Goal: Find specific page/section: Find specific page/section

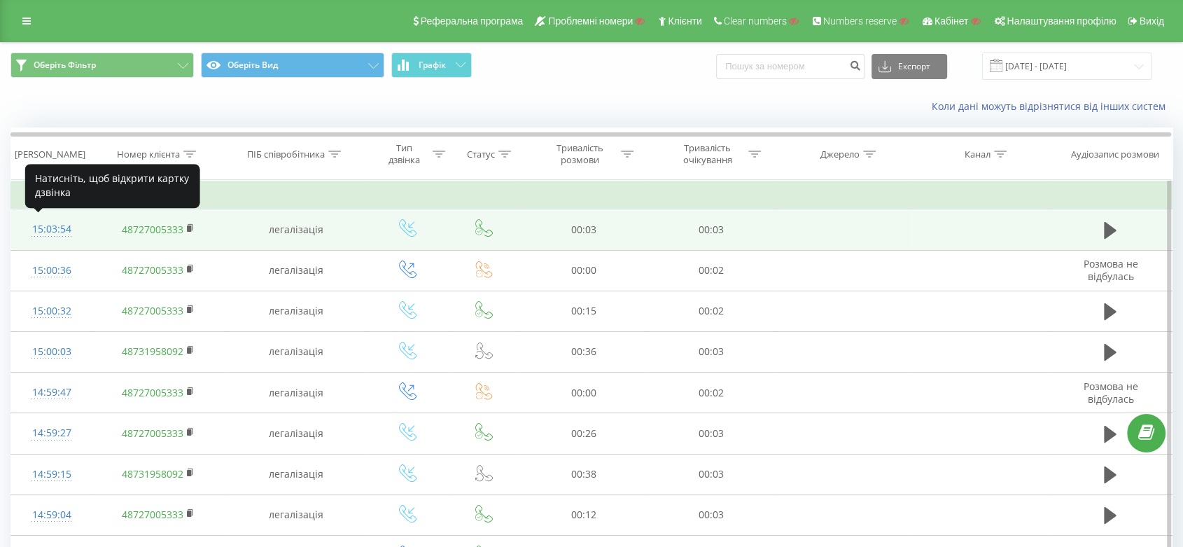
click at [51, 229] on div "15:03:54" at bounding box center [51, 229] width 53 height 27
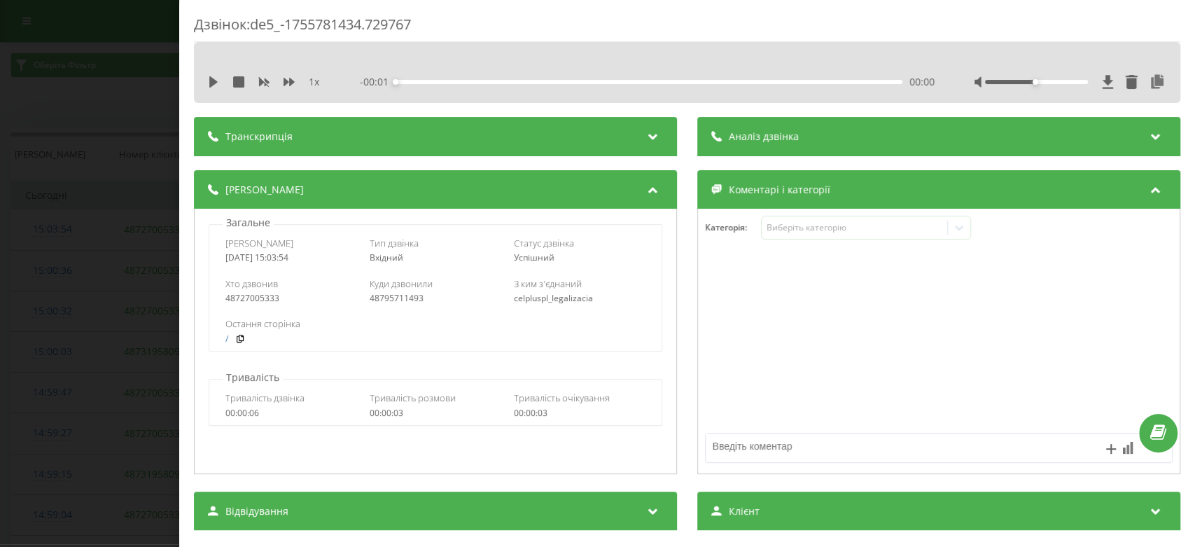
click at [111, 227] on div "Дзвінок : de5_-1755781434.729767 1 x - 00:01 00:00 00:00 Транскрипція Для AI-ан…" at bounding box center [597, 273] width 1195 height 547
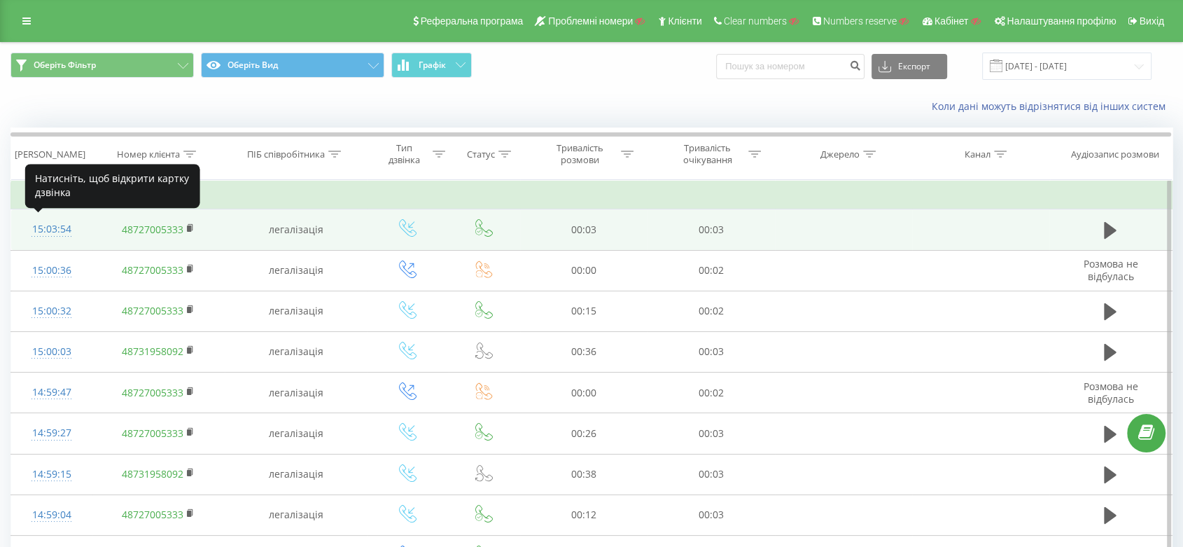
click at [70, 230] on div "15:03:54" at bounding box center [51, 229] width 53 height 27
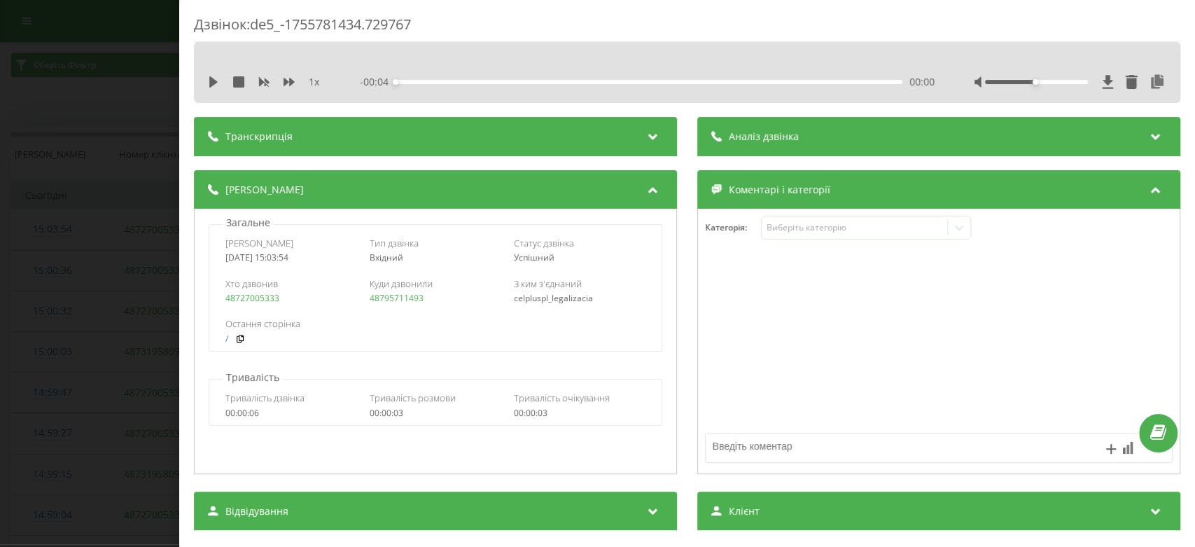
click at [162, 195] on div "Дзвінок : de5_-1755781434.729767 1 x - 00:04 00:00 00:00 Транскрипція Для AI-ан…" at bounding box center [597, 273] width 1195 height 547
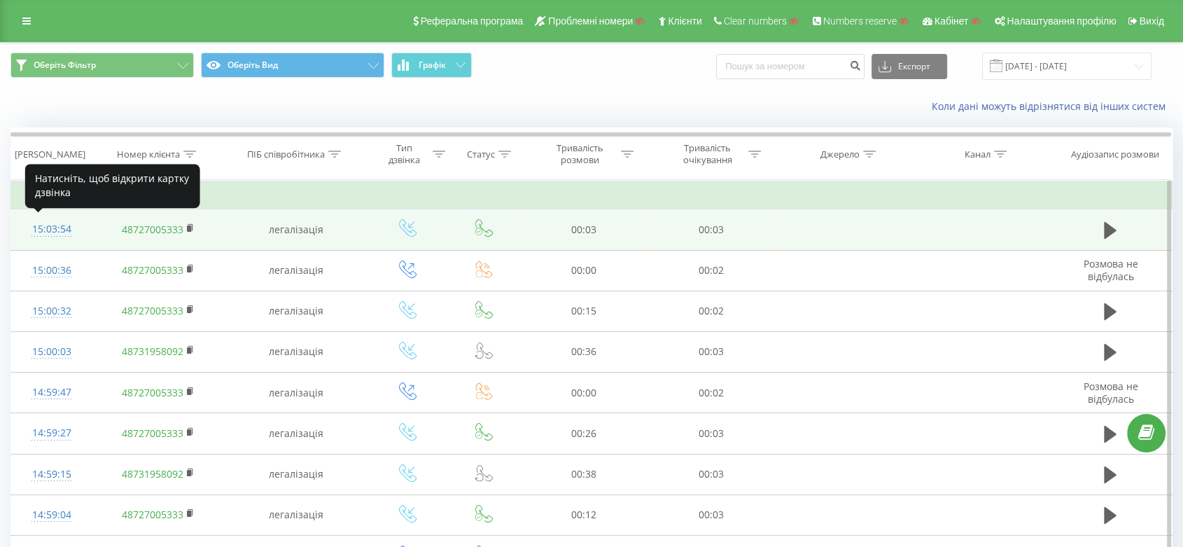
click at [62, 228] on div "15:03:54" at bounding box center [51, 229] width 53 height 27
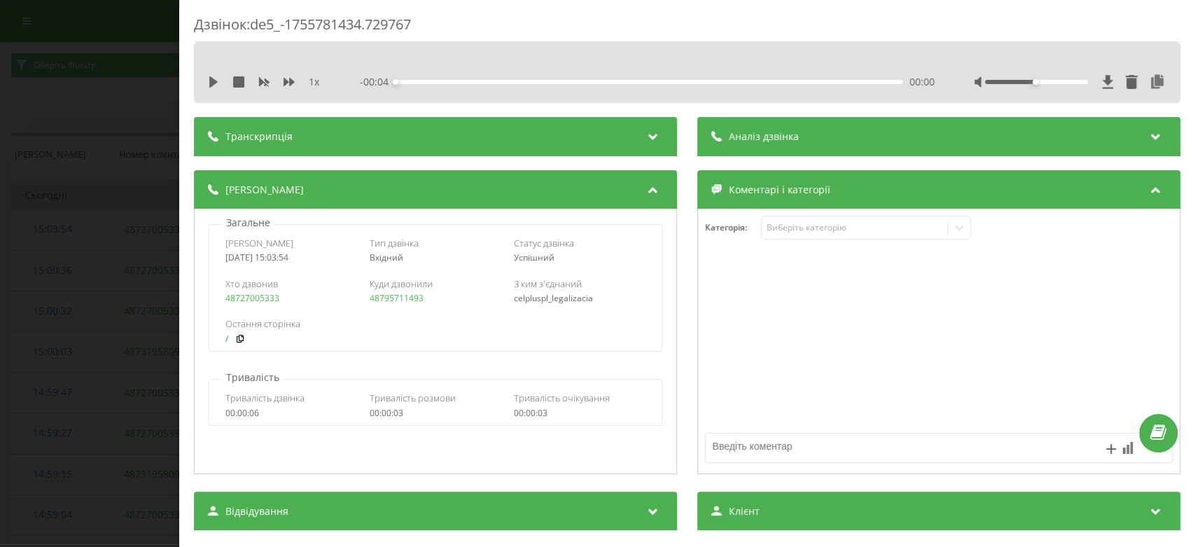
click at [118, 331] on div "Дзвінок : de5_-1755781434.729767 1 x - 00:04 00:00 00:00 Транскрипція Для AI-ан…" at bounding box center [597, 273] width 1195 height 547
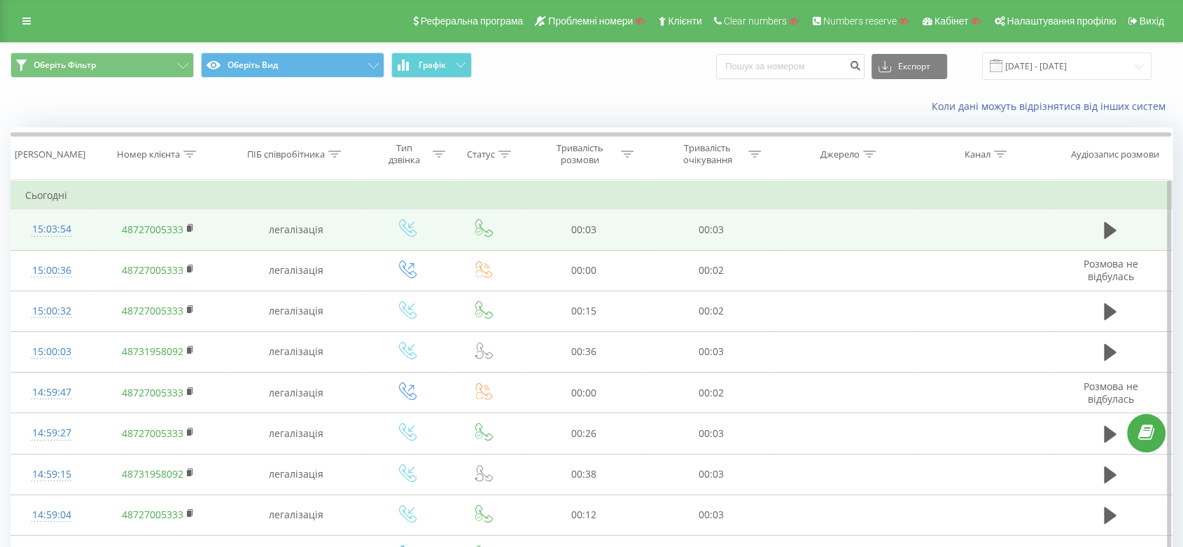
click at [487, 234] on icon at bounding box center [483, 227] width 17 height 17
click at [1105, 223] on icon at bounding box center [1110, 230] width 13 height 17
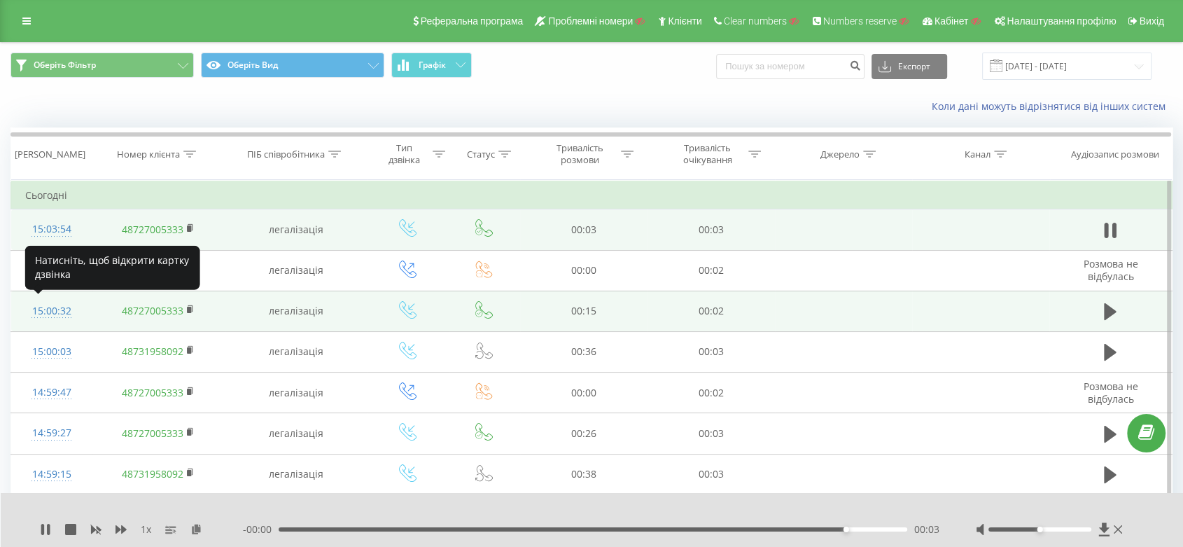
click at [49, 306] on div "15:00:32" at bounding box center [51, 310] width 53 height 27
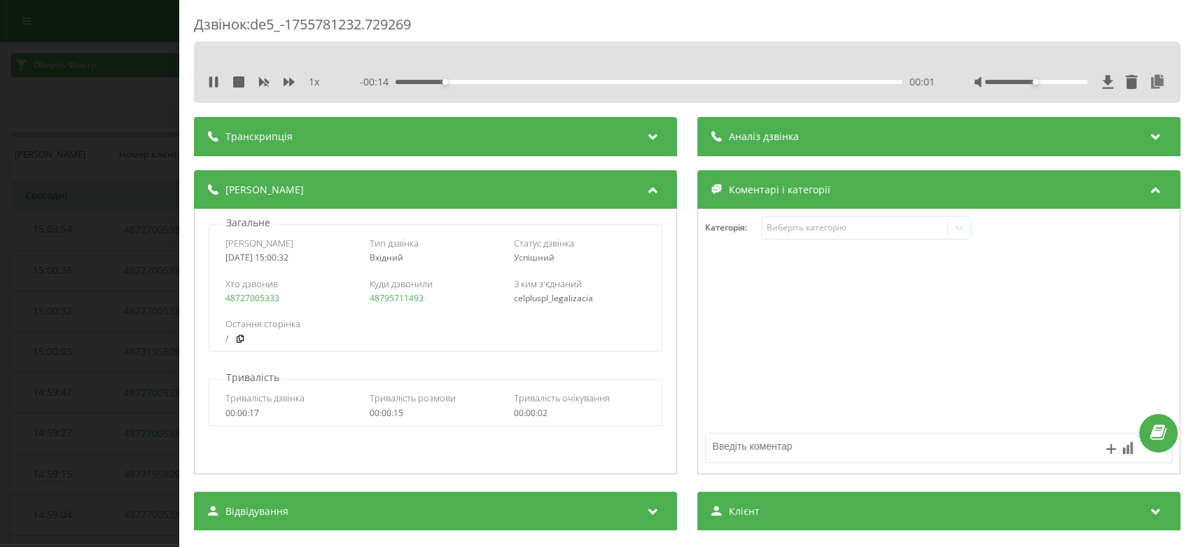
click at [76, 330] on div "Дзвінок : de5_-1755781232.729269 1 x - 00:14 00:01 00:01 Транскрипція Для AI-ан…" at bounding box center [597, 273] width 1195 height 547
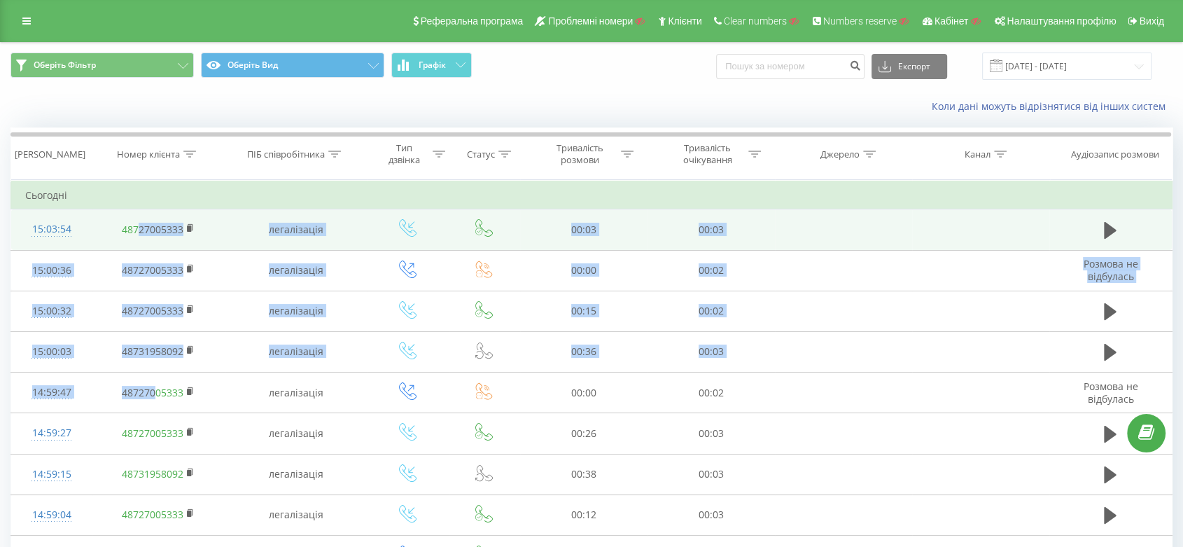
drag, startPoint x: 157, startPoint y: 410, endPoint x: 139, endPoint y: 218, distance: 192.7
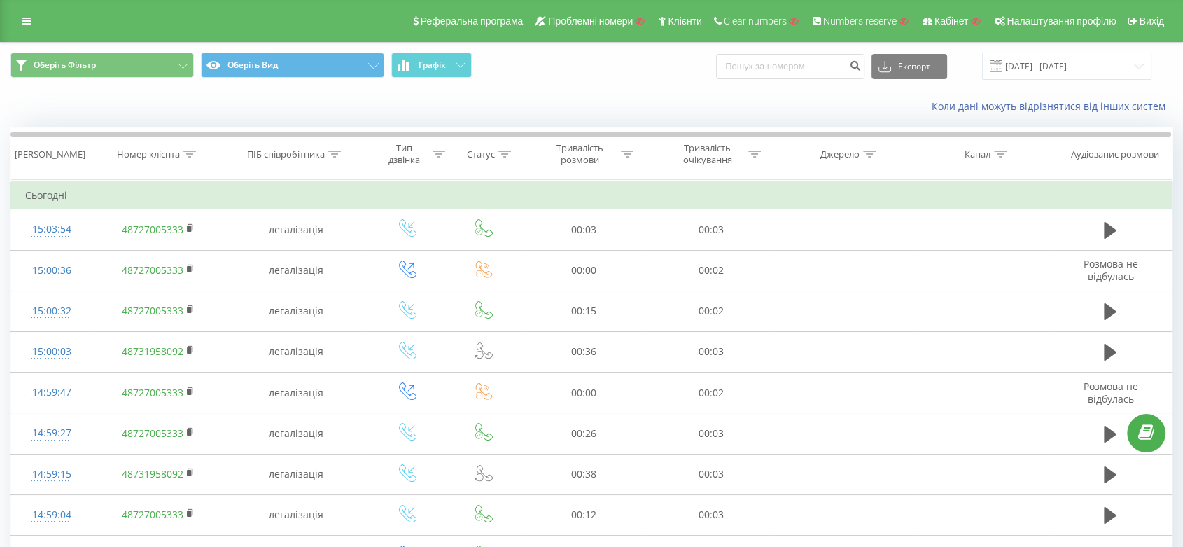
click at [163, 206] on td "Сьогодні" at bounding box center [591, 195] width 1161 height 28
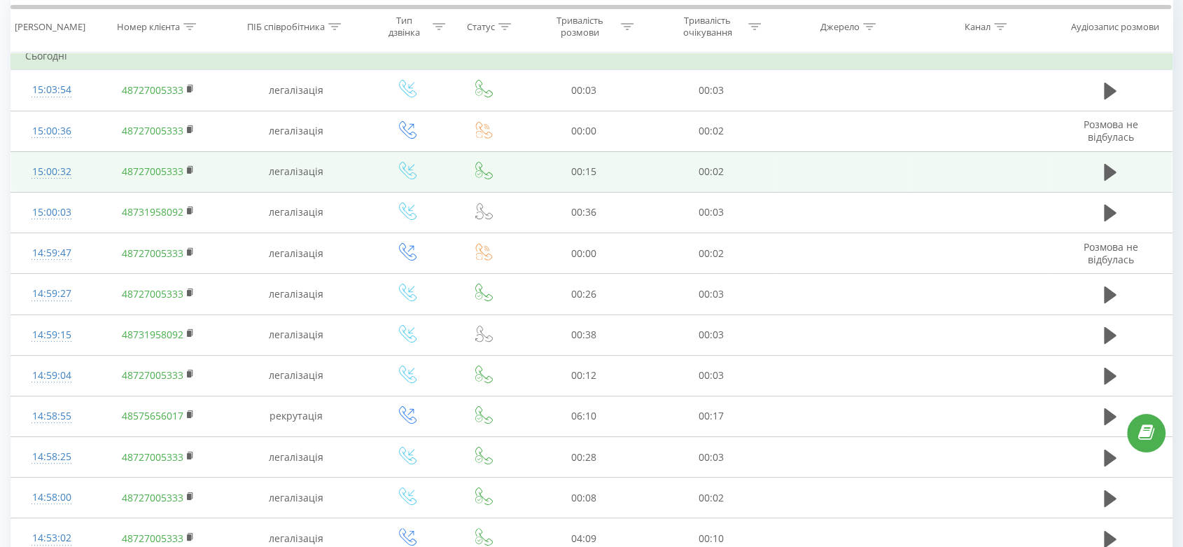
scroll to position [146, 0]
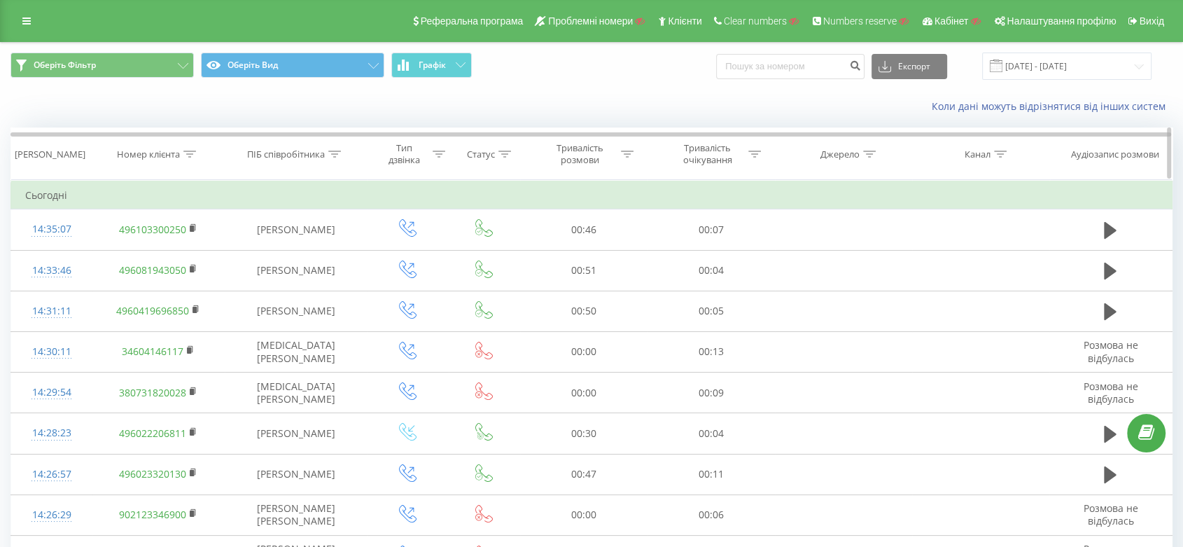
click at [174, 155] on div "Номер клієнта" at bounding box center [148, 154] width 63 height 12
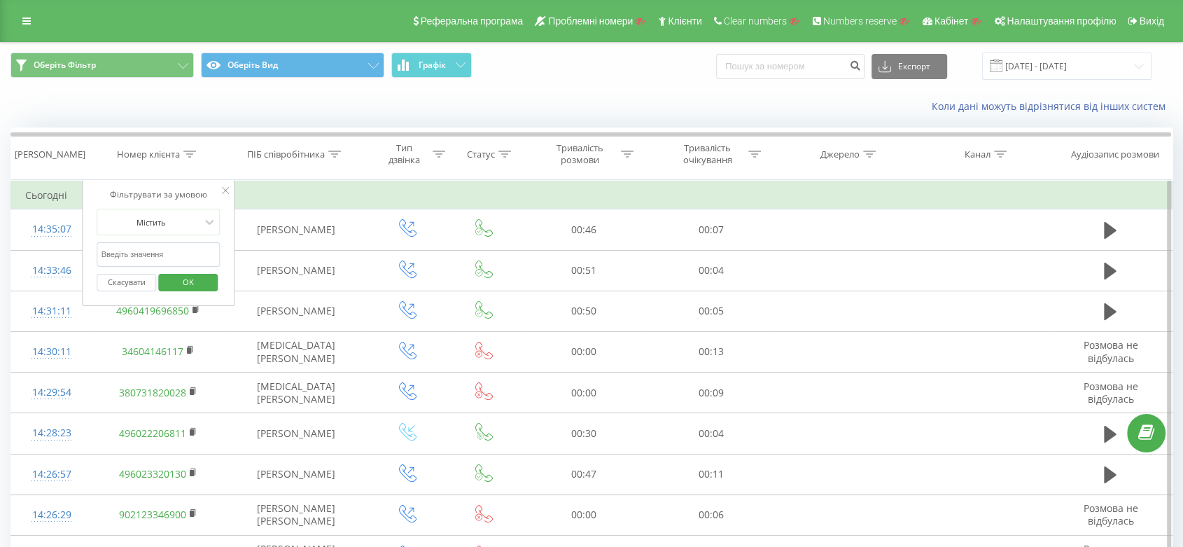
paste input "390508732075"
type input "390508732075"
click at [148, 252] on input "390508732075" at bounding box center [158, 254] width 123 height 24
click at [167, 251] on input "390508732075" at bounding box center [158, 254] width 123 height 24
click button "OK" at bounding box center [187, 282] width 59 height 17
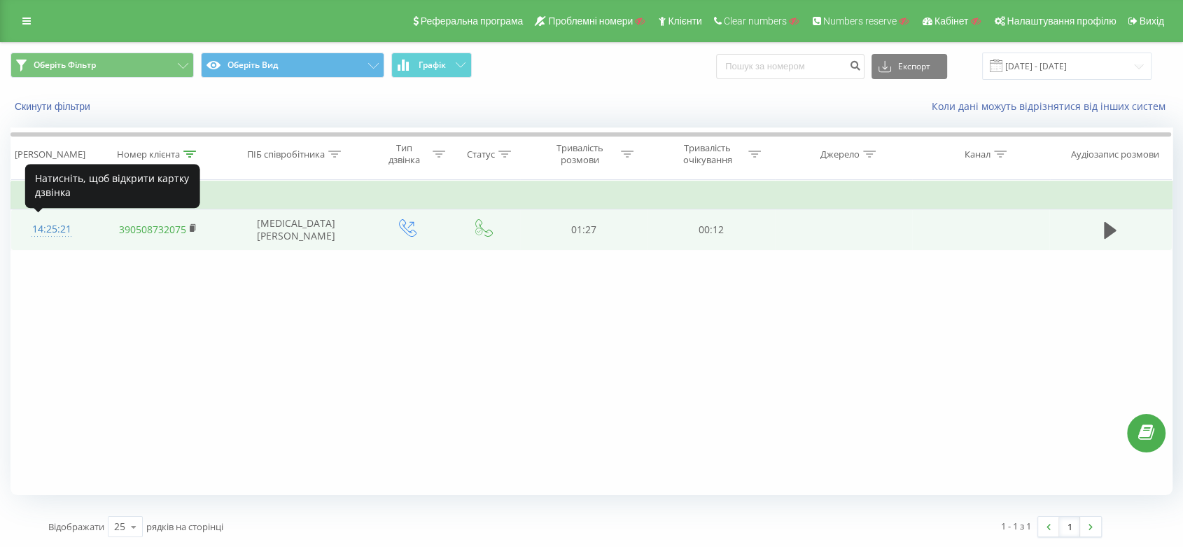
click at [51, 227] on div "14:25:21" at bounding box center [51, 229] width 53 height 27
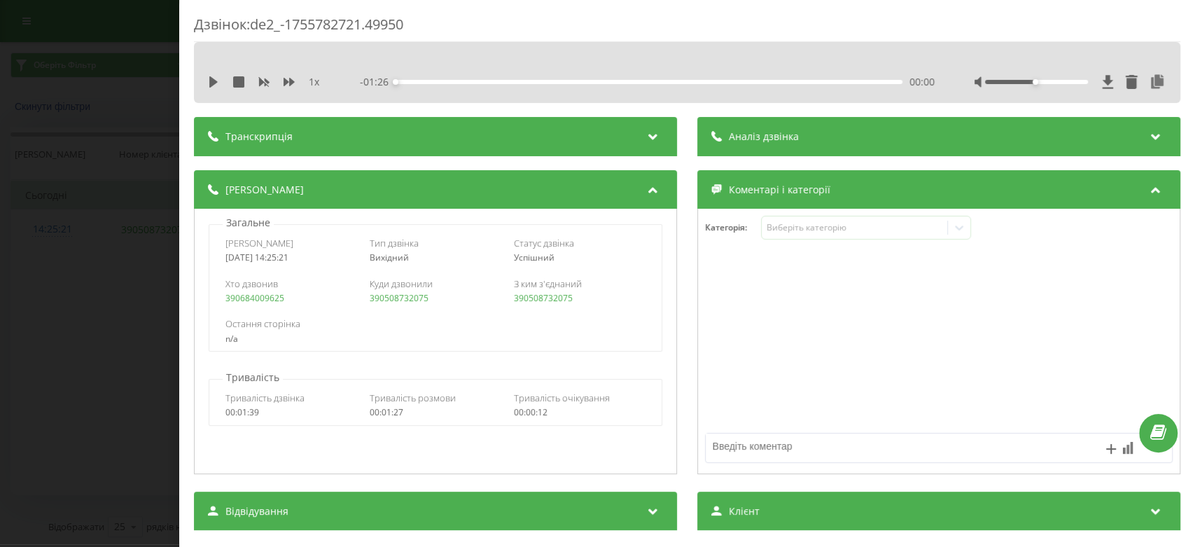
click at [153, 317] on div "Дзвінок : de2_-1755782721.49950 1 x - 01:26 00:00 00:00 Транскрипція Для AI-ана…" at bounding box center [597, 273] width 1195 height 547
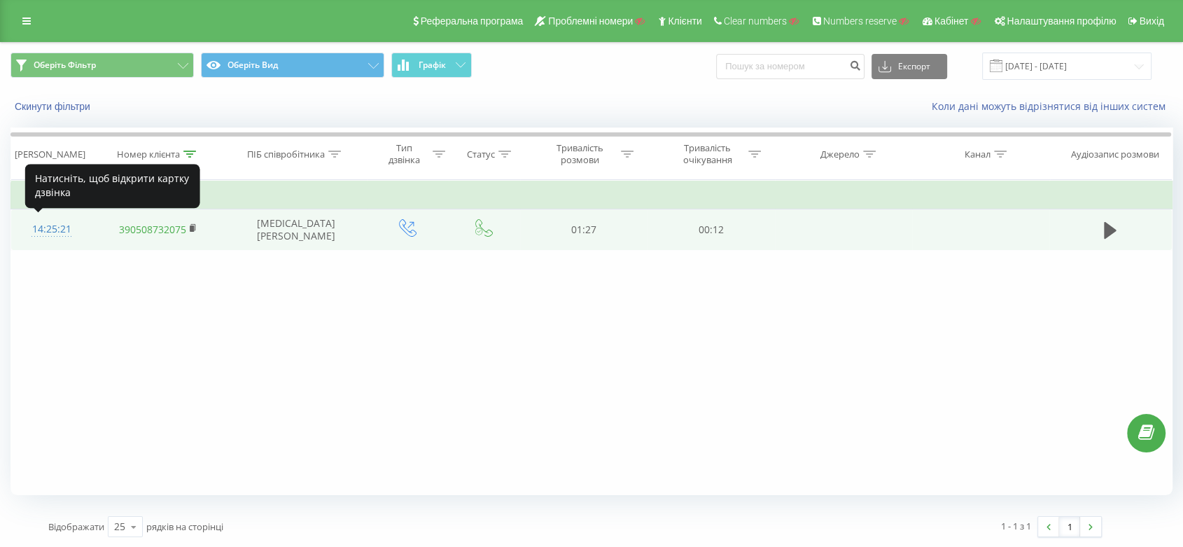
click at [57, 226] on div "14:25:21" at bounding box center [51, 229] width 53 height 27
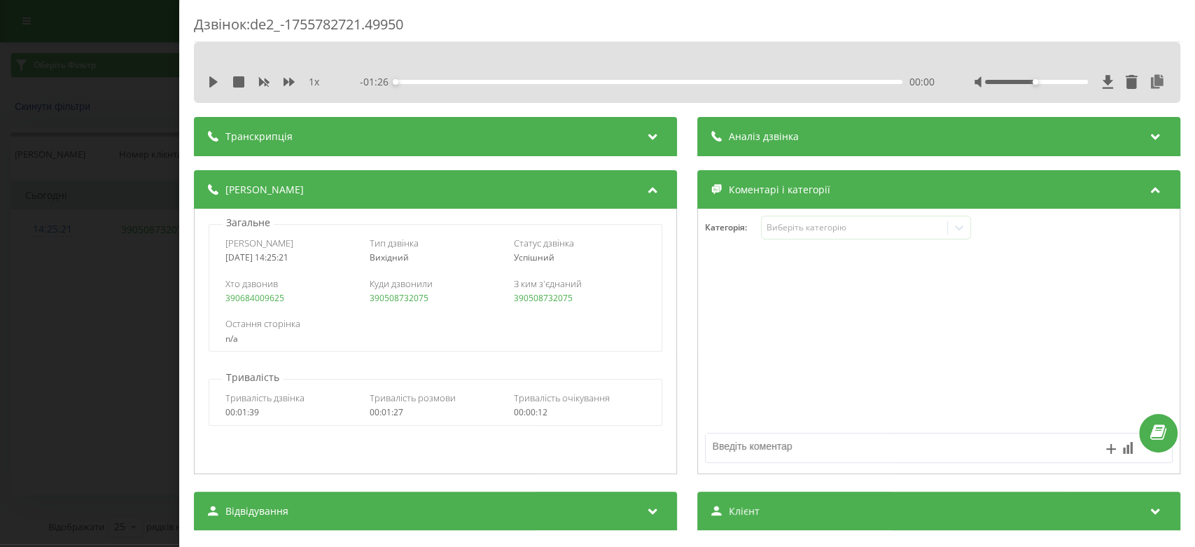
click at [152, 279] on div "Дзвінок : de2_-1755782721.49950 1 x - 01:26 00:00 00:00 Транскрипція Для AI-ана…" at bounding box center [597, 273] width 1195 height 547
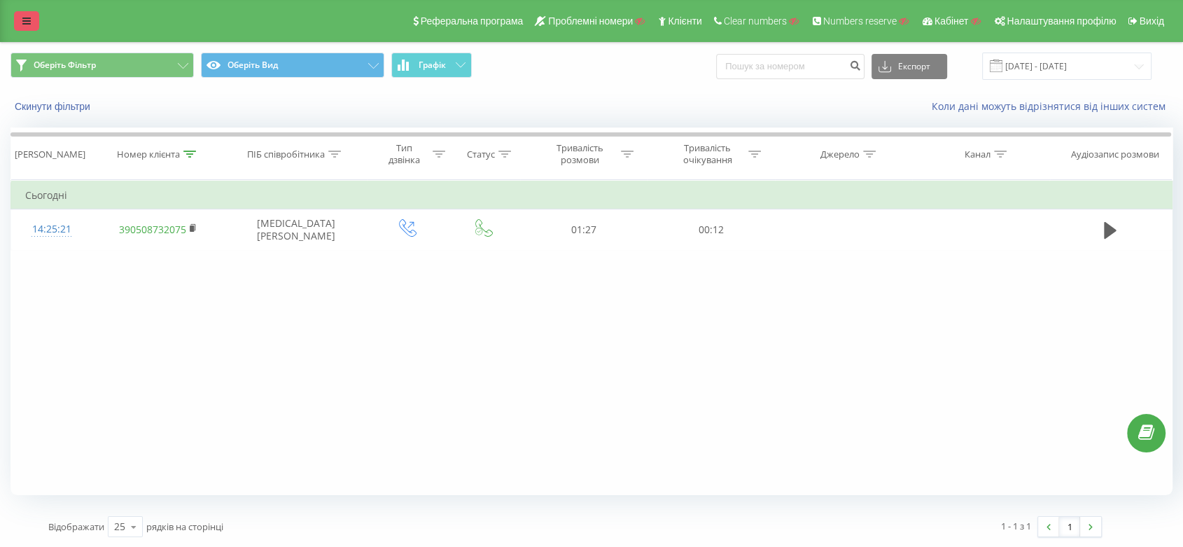
click at [21, 21] on link at bounding box center [26, 21] width 25 height 20
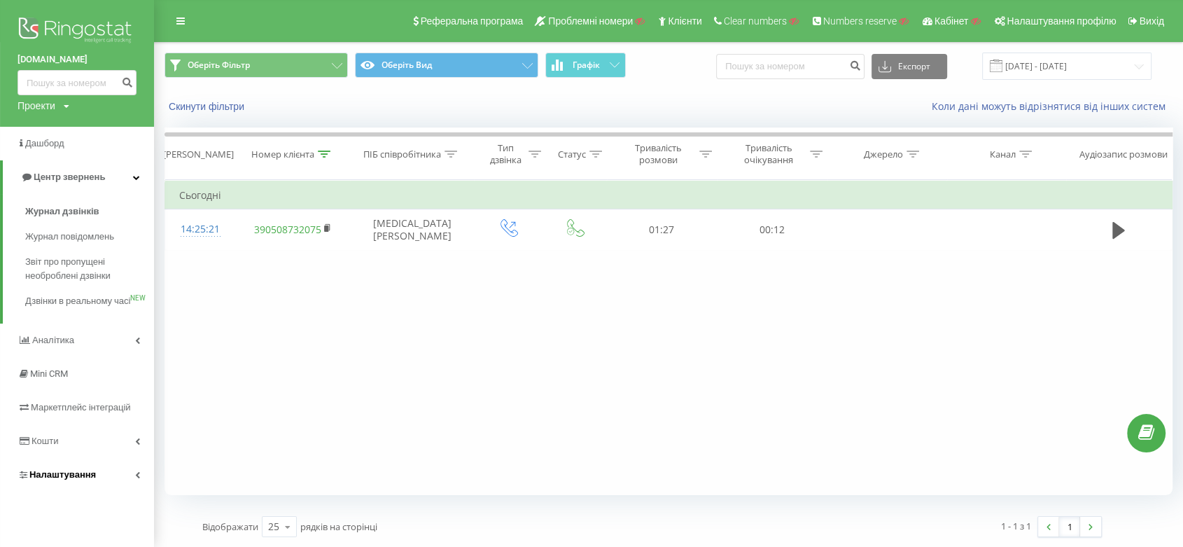
click at [107, 491] on link "Налаштування" at bounding box center [77, 475] width 154 height 34
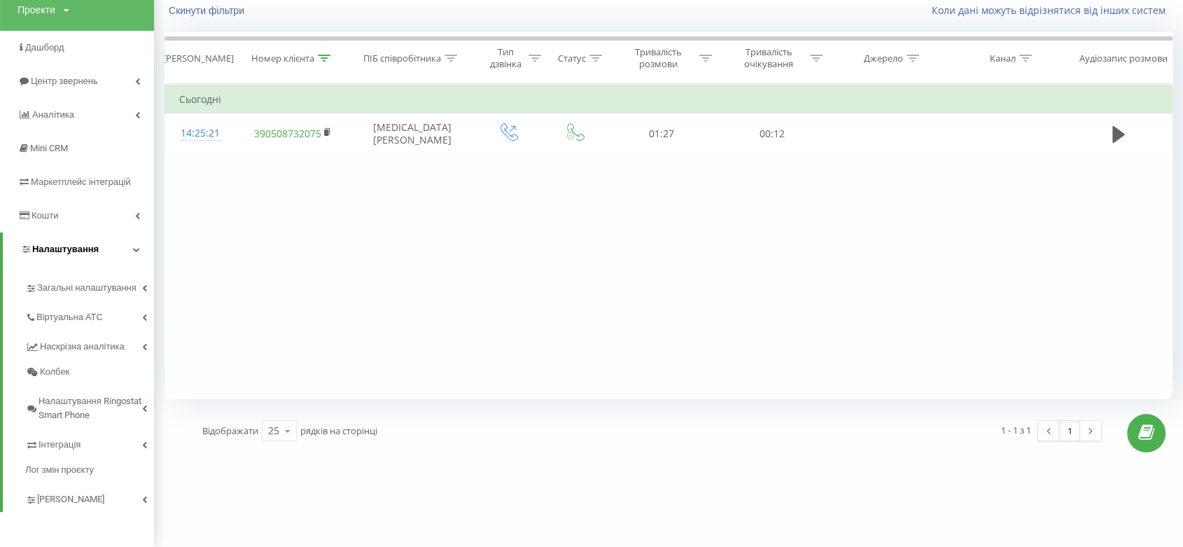
scroll to position [95, 0]
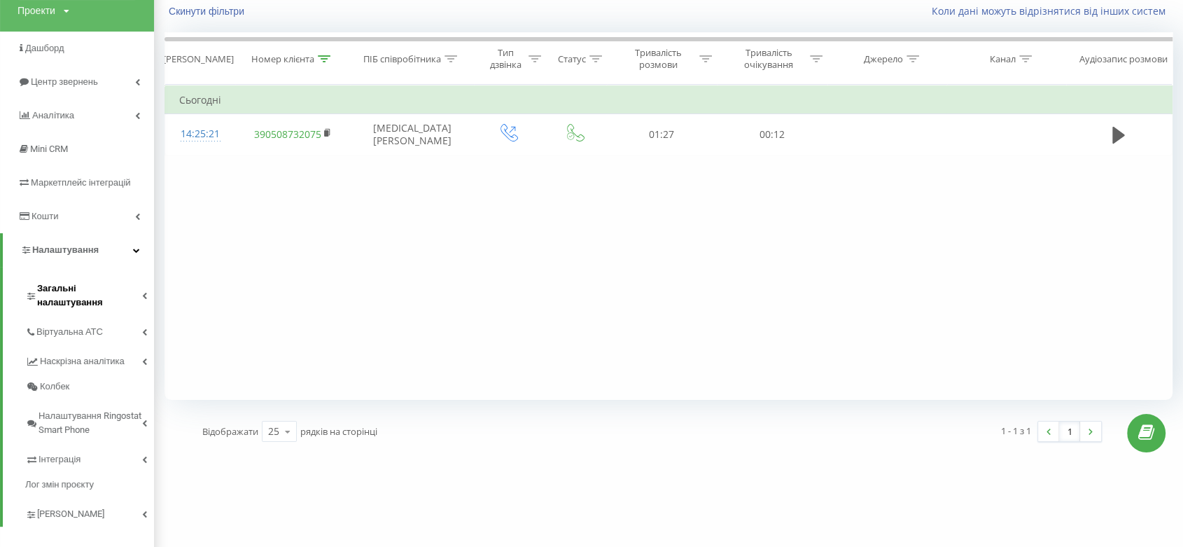
click at [134, 294] on span "Загальні налаштування" at bounding box center [89, 295] width 105 height 28
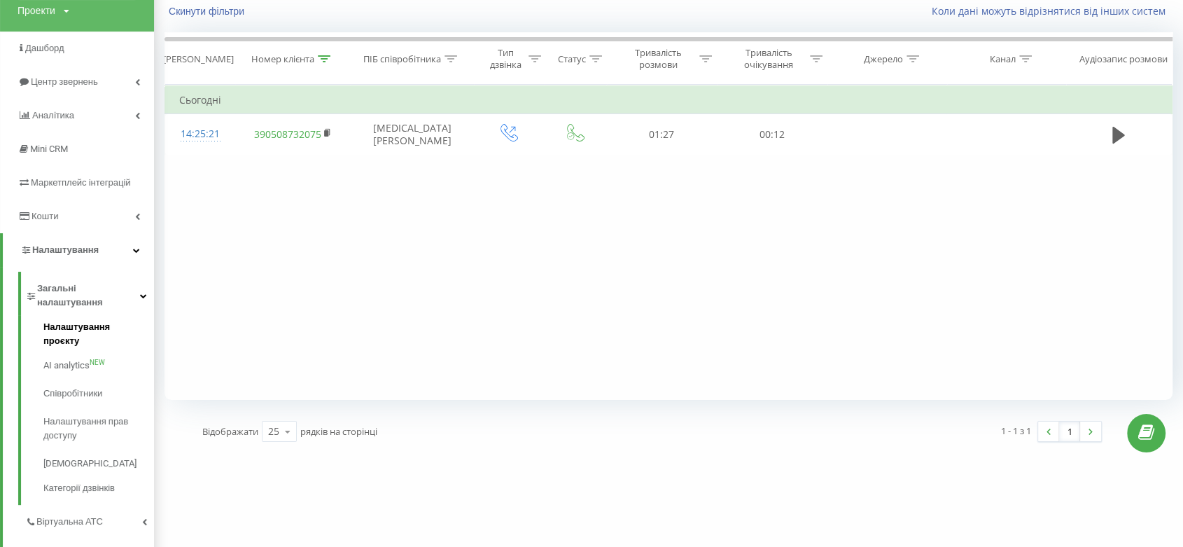
click at [134, 320] on span "Налаштування проєкту" at bounding box center [95, 334] width 104 height 28
